Goal: Task Accomplishment & Management: Use online tool/utility

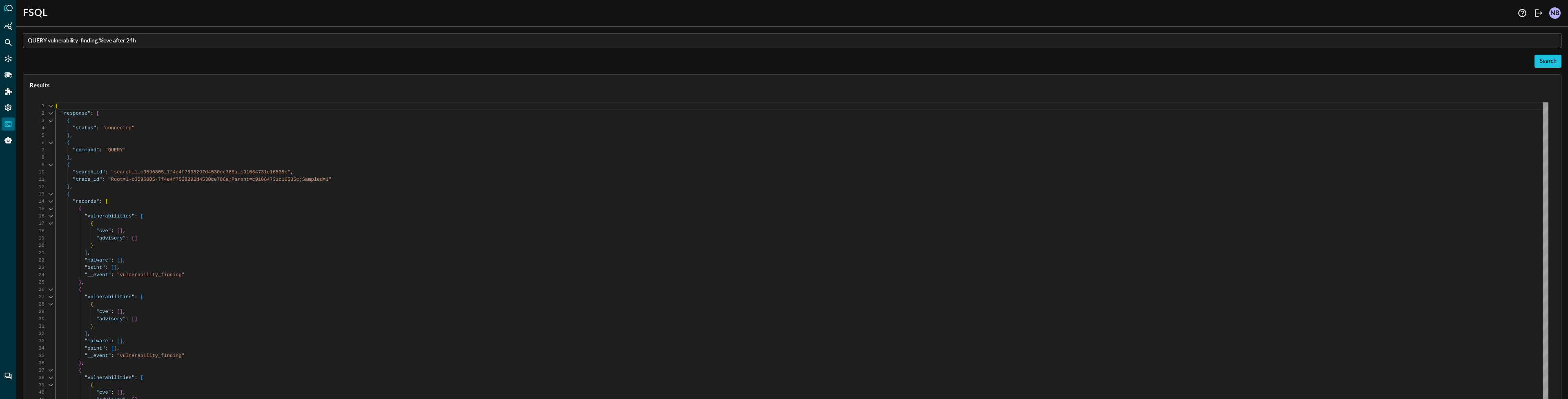
scroll to position [74, 0]
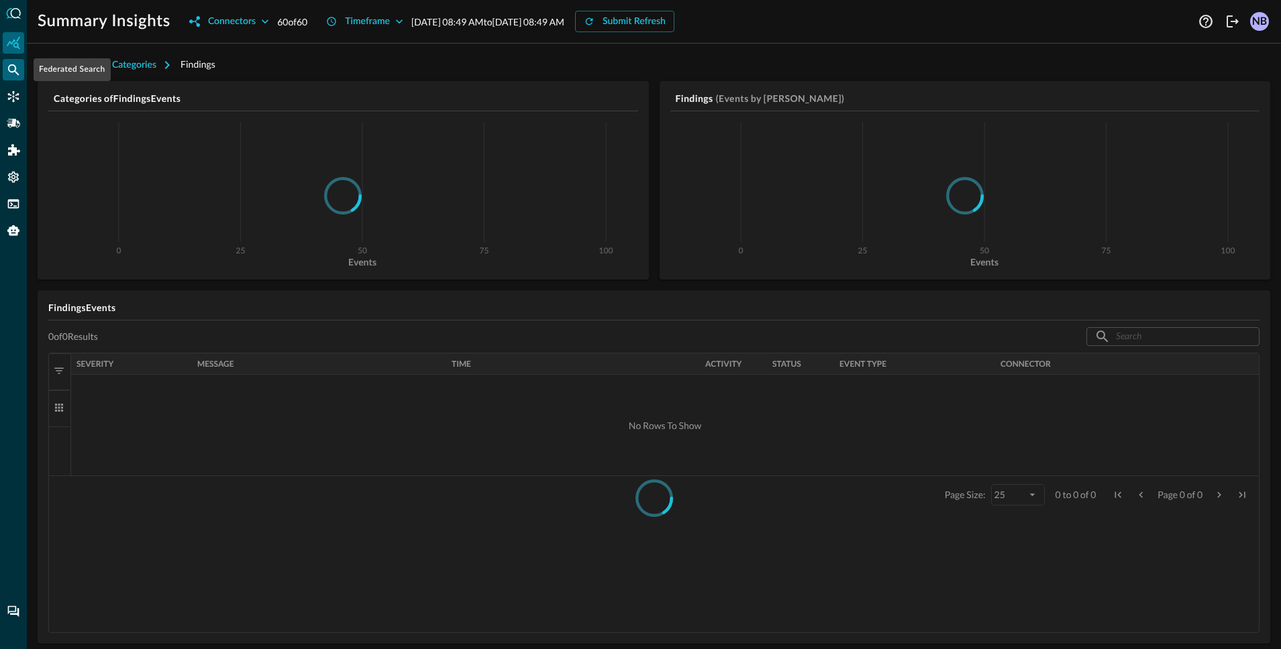
click at [7, 70] on icon "Federated Search" at bounding box center [13, 69] width 13 height 13
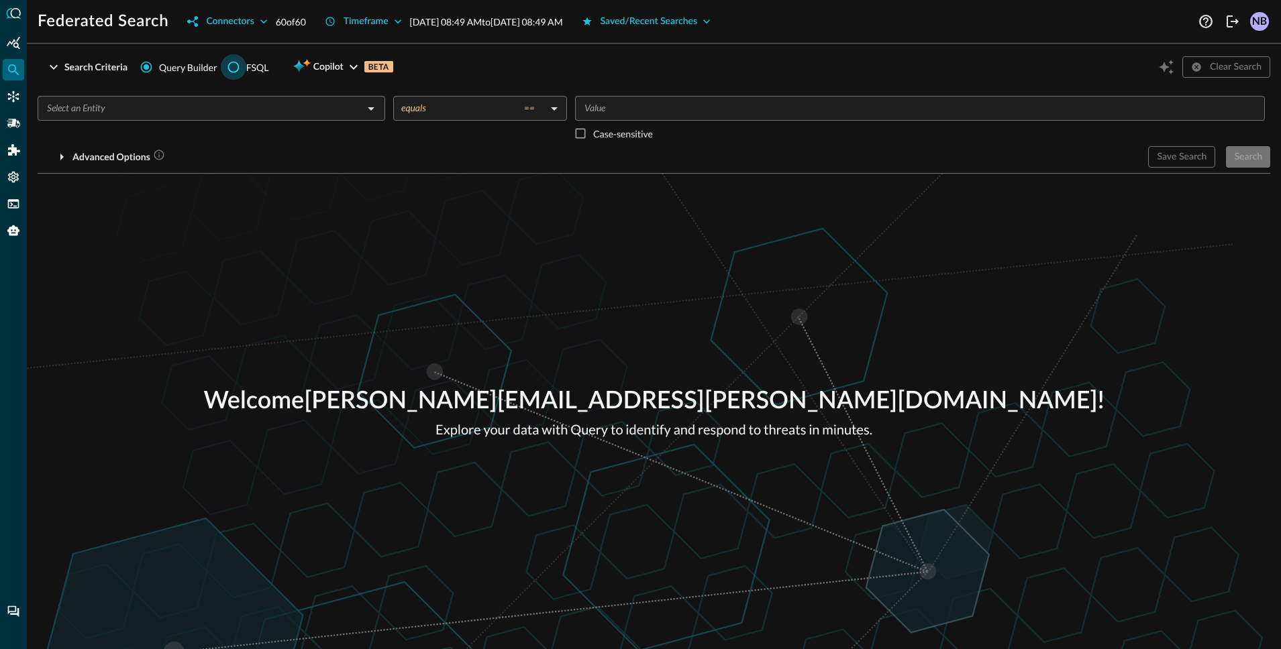
click at [229, 66] on input "FSQL" at bounding box center [233, 66] width 25 height 25
radio input "true"
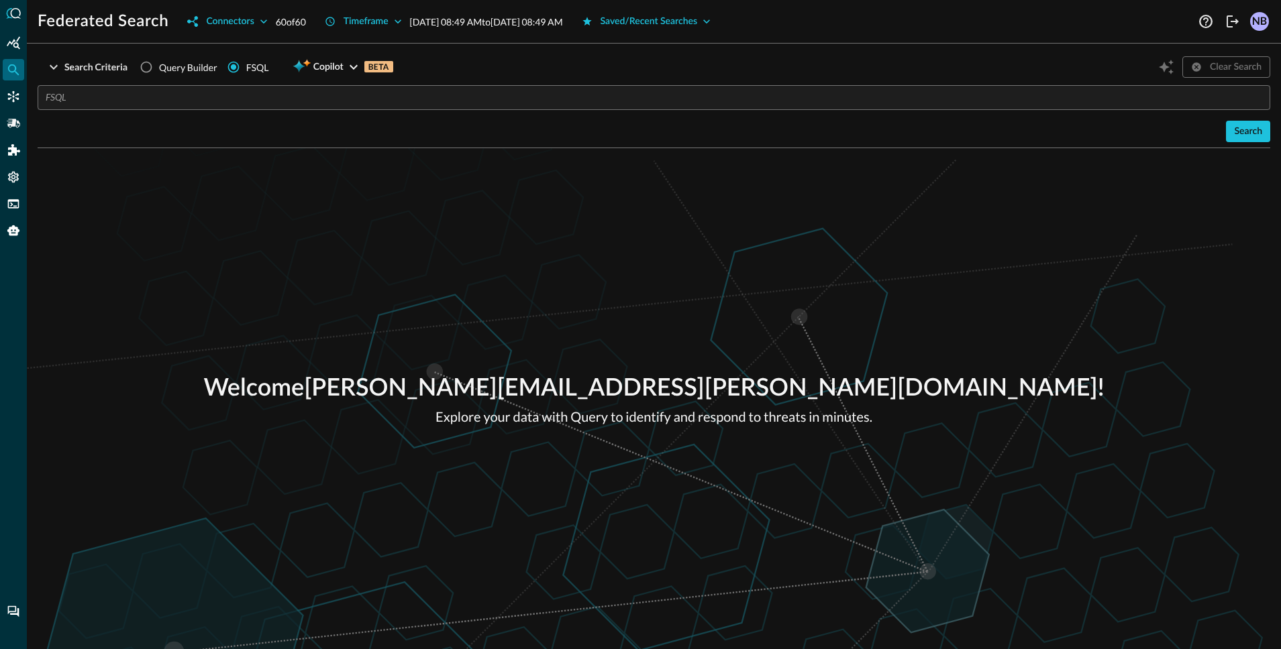
click at [266, 100] on input "text" at bounding box center [658, 97] width 1224 height 25
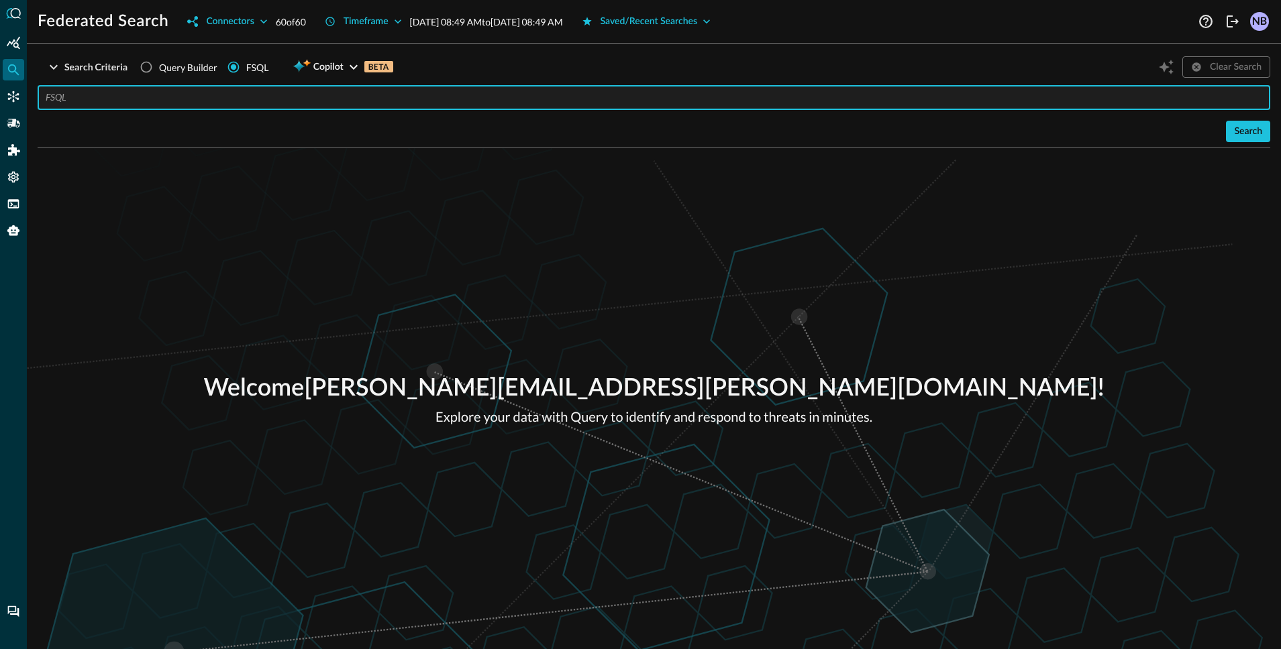
paste input "QUERY vulnerability_finding.%cve after 24h"
type input "QUERY vulnerability_finding.%cve after 24h"
click at [1262, 132] on button "Search" at bounding box center [1248, 131] width 44 height 21
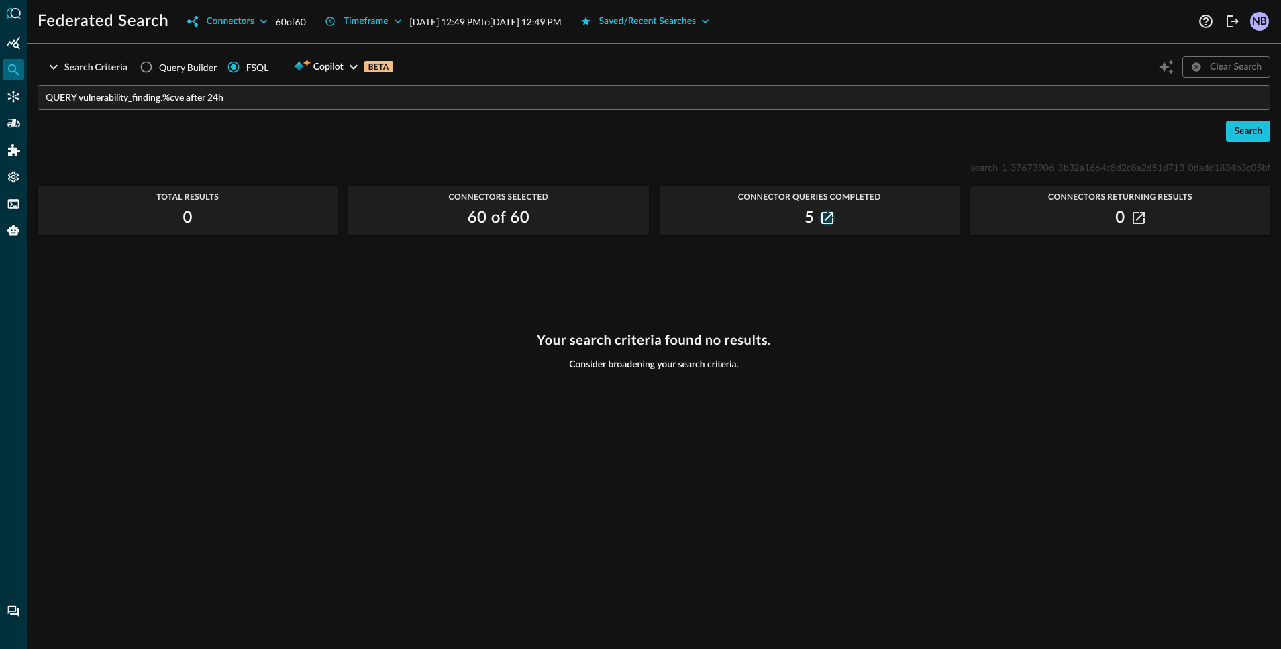
click at [821, 219] on icon "button" at bounding box center [827, 218] width 12 height 12
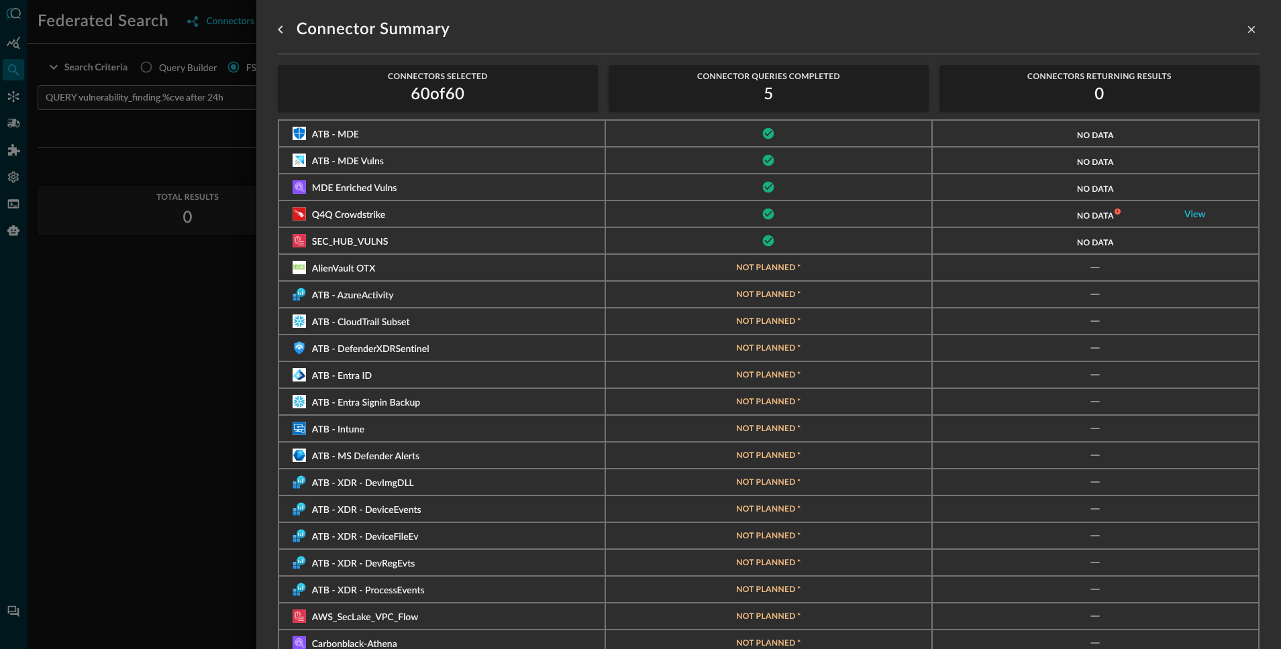
click at [51, 341] on div at bounding box center [640, 324] width 1281 height 649
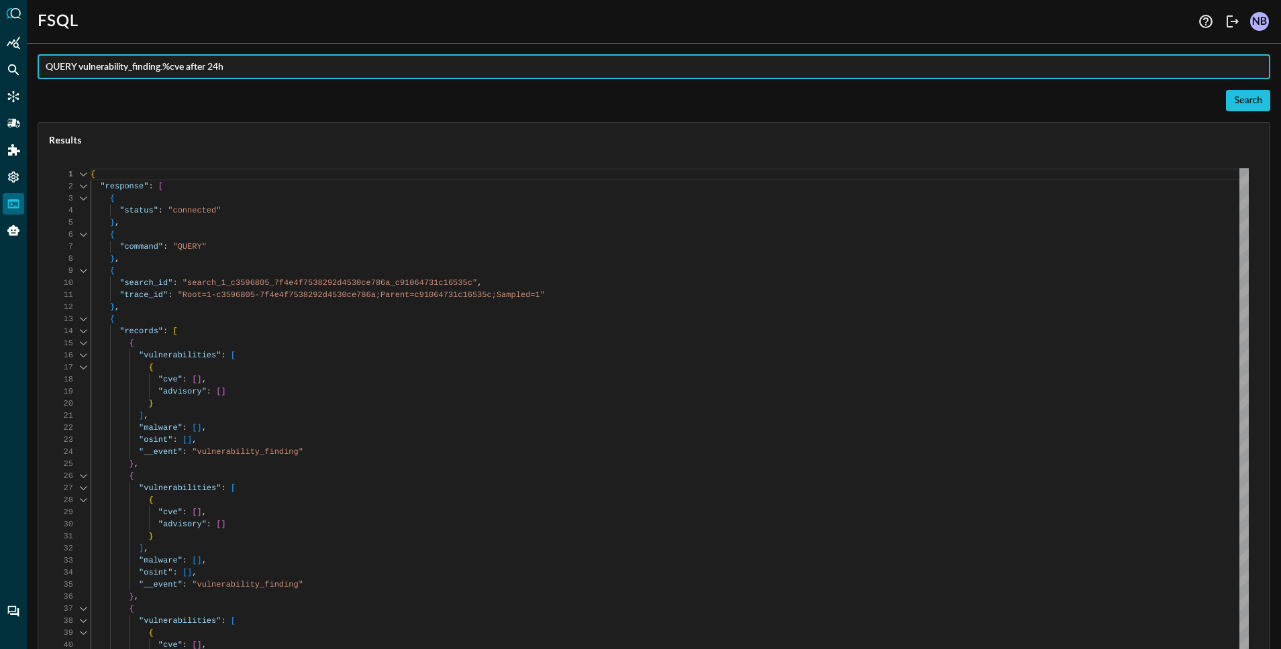
click at [131, 123] on div "Results" at bounding box center [653, 140] width 1231 height 35
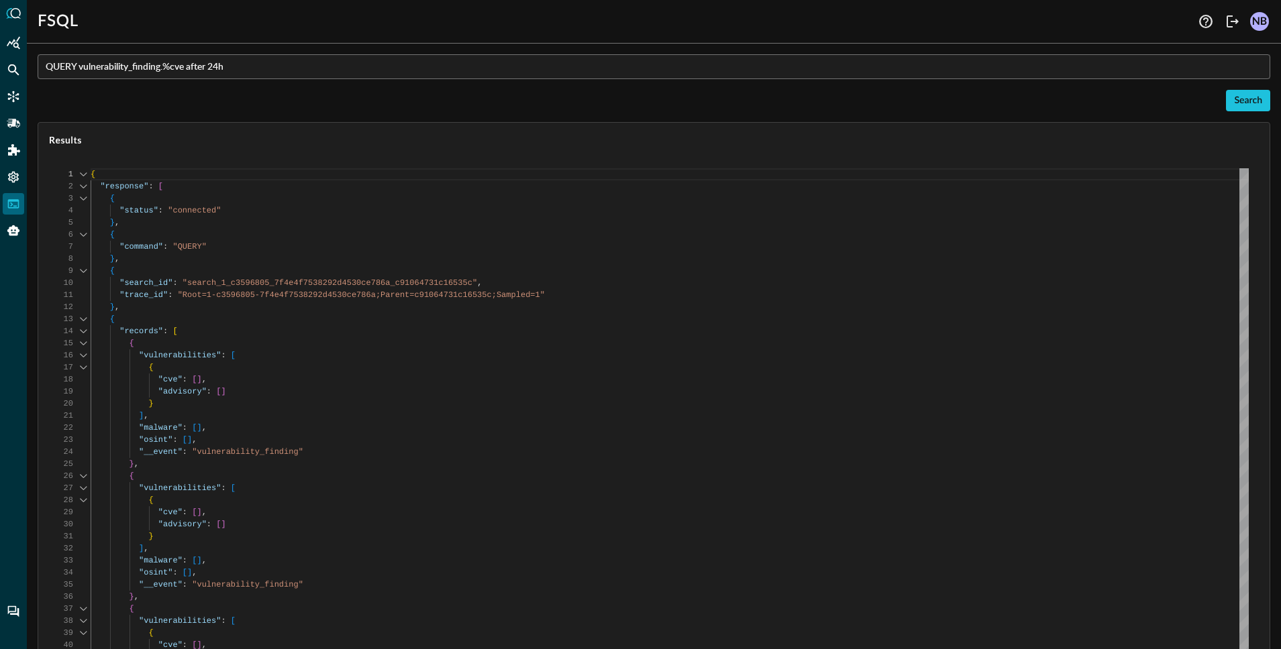
scroll to position [121, 0]
